Goal: Task Accomplishment & Management: Use online tool/utility

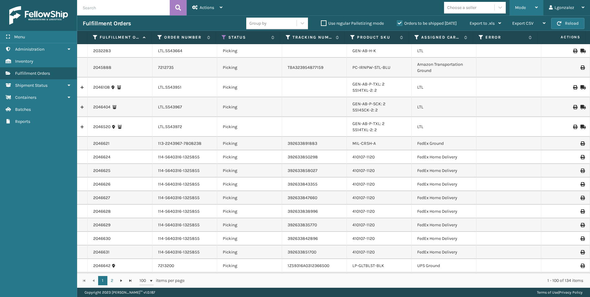
click at [293, 7] on icon at bounding box center [536, 7] width 3 height 4
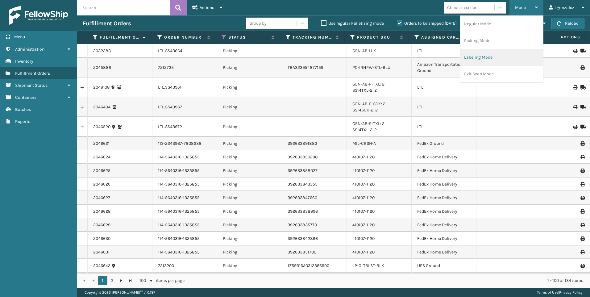
click at [293, 58] on li "Labeling Mode" at bounding box center [502, 57] width 83 height 17
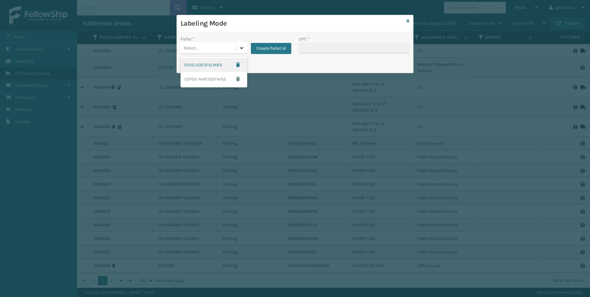
click at [244, 45] on icon at bounding box center [242, 48] width 6 height 6
click at [205, 66] on div "FDXG-E0ESF5LMB3" at bounding box center [214, 65] width 67 height 14
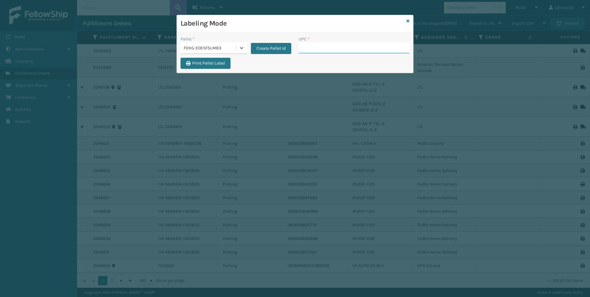
click at [293, 52] on input "UPC *" at bounding box center [354, 47] width 111 height 11
type input "840985125684"
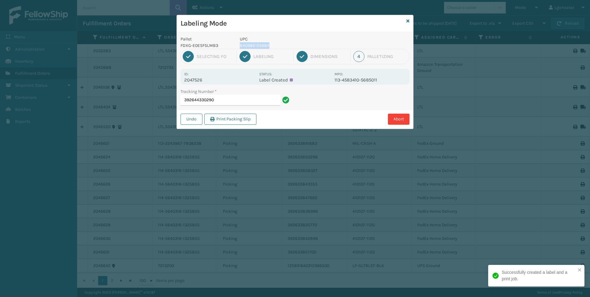
drag, startPoint x: 240, startPoint y: 44, endPoint x: 273, endPoint y: 44, distance: 32.7
click at [273, 44] on p "840985125684" at bounding box center [285, 45] width 91 height 6
copy p "840985125684"
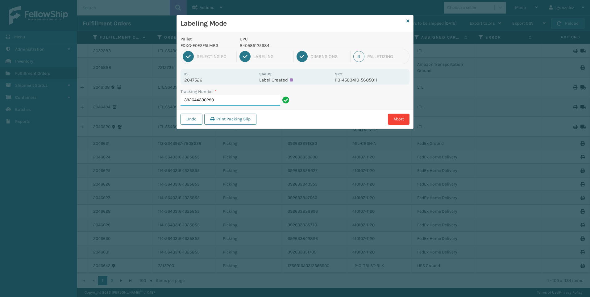
click at [234, 102] on input "392644330290" at bounding box center [231, 100] width 100 height 11
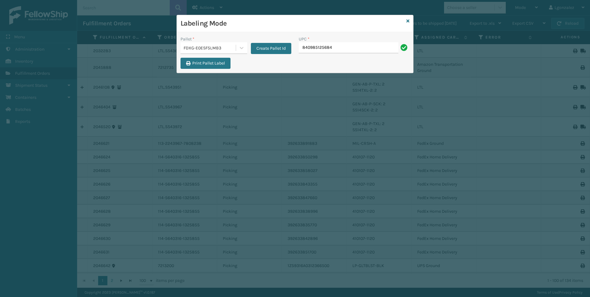
type input "840985125684"
type input "840985120634"
type input "840985126315"
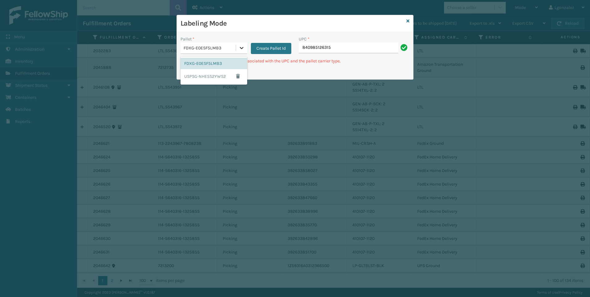
click at [240, 49] on icon at bounding box center [242, 48] width 6 height 6
click at [216, 77] on div "USPSG-NHE5S2YWS2" at bounding box center [214, 76] width 67 height 14
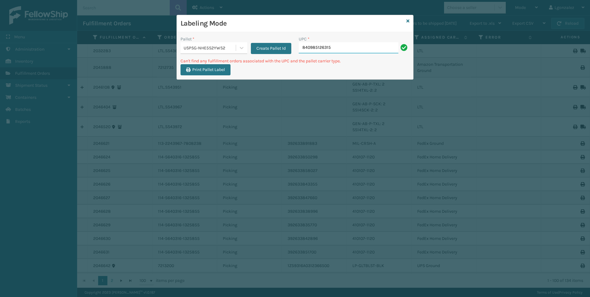
drag, startPoint x: 341, startPoint y: 50, endPoint x: 342, endPoint y: 43, distance: 7.1
click at [293, 49] on input "840985126315" at bounding box center [349, 47] width 100 height 11
type input "8"
type input "840985126315"
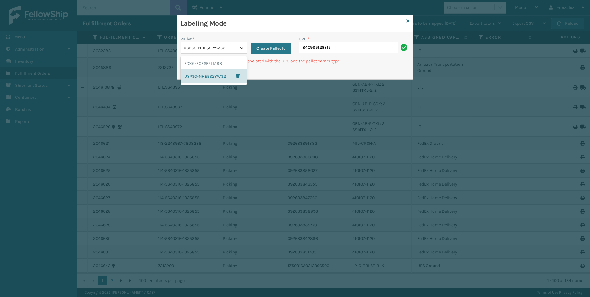
click at [242, 48] on icon at bounding box center [242, 48] width 4 height 2
click at [212, 64] on div "FDXG-E0ESF5LMB3" at bounding box center [214, 63] width 67 height 11
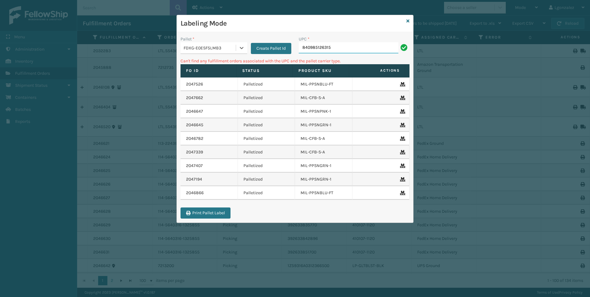
click at [293, 50] on input "840985126315" at bounding box center [349, 47] width 100 height 11
click at [293, 19] on icon at bounding box center [408, 21] width 3 height 4
